Goal: Task Accomplishment & Management: Manage account settings

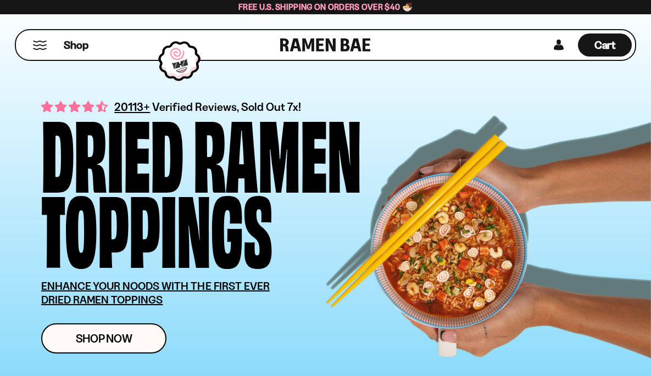
click at [47, 44] on button "Mobile Menu Trigger" at bounding box center [39, 45] width 15 height 9
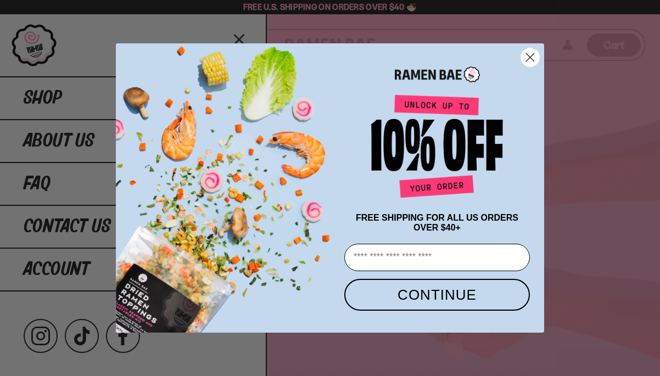
click at [529, 57] on circle "Close dialog" at bounding box center [530, 57] width 18 height 18
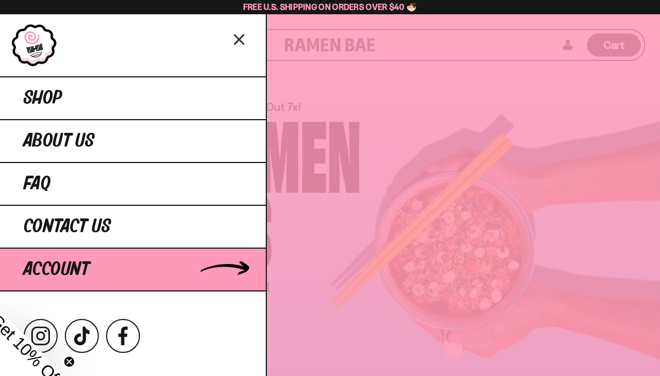
click at [90, 280] on span "Account" at bounding box center [57, 270] width 66 height 20
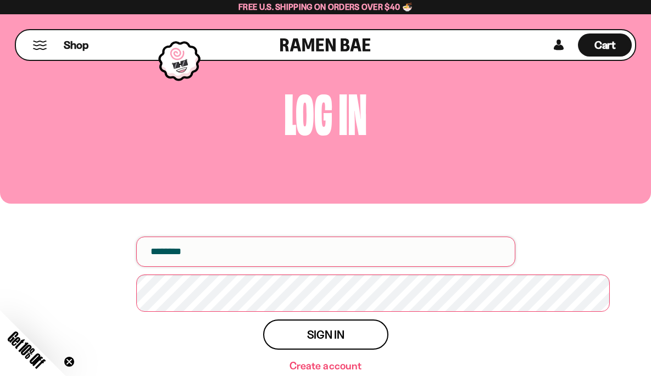
click at [188, 245] on input "email" at bounding box center [325, 252] width 379 height 30
type input "**********"
click at [263, 320] on button "Sign in" at bounding box center [325, 335] width 125 height 30
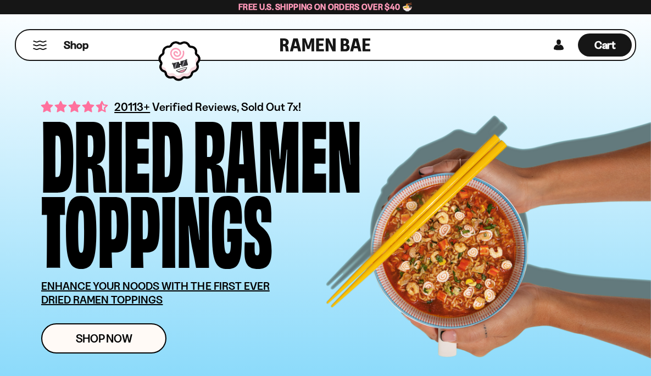
click at [40, 44] on button "Mobile Menu Trigger" at bounding box center [39, 45] width 15 height 9
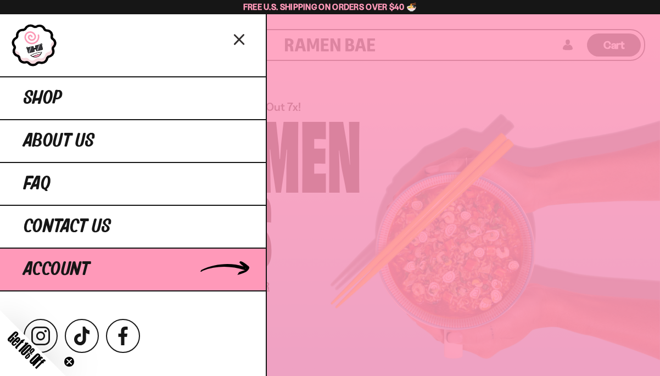
click at [90, 280] on span "Account" at bounding box center [57, 270] width 66 height 20
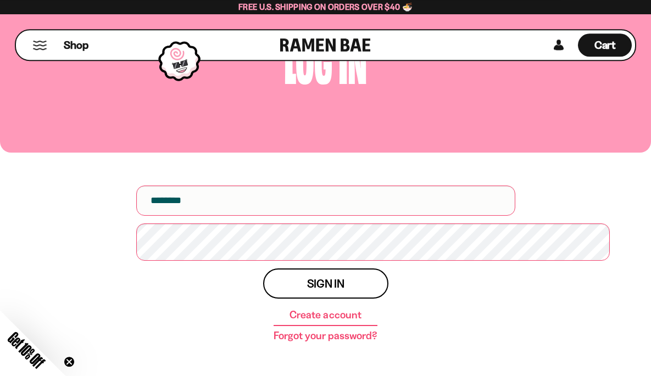
scroll to position [141, 0]
